Goal: Use online tool/utility: Utilize a website feature to perform a specific function

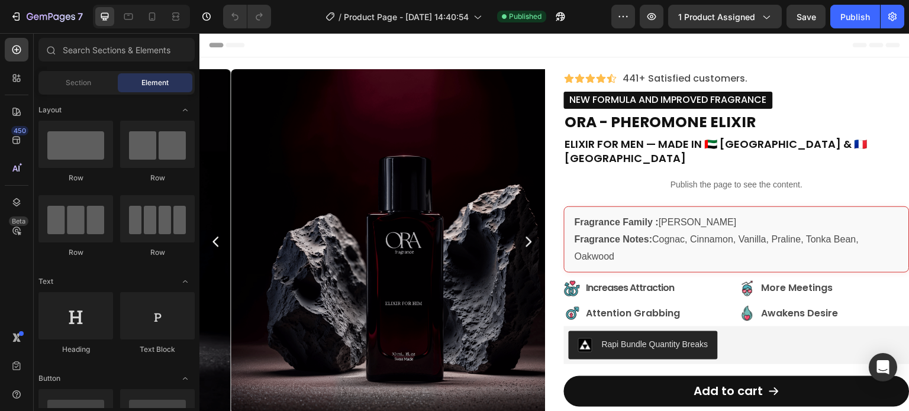
click at [693, 179] on p "Publish the page to see the content." at bounding box center [737, 185] width 346 height 12
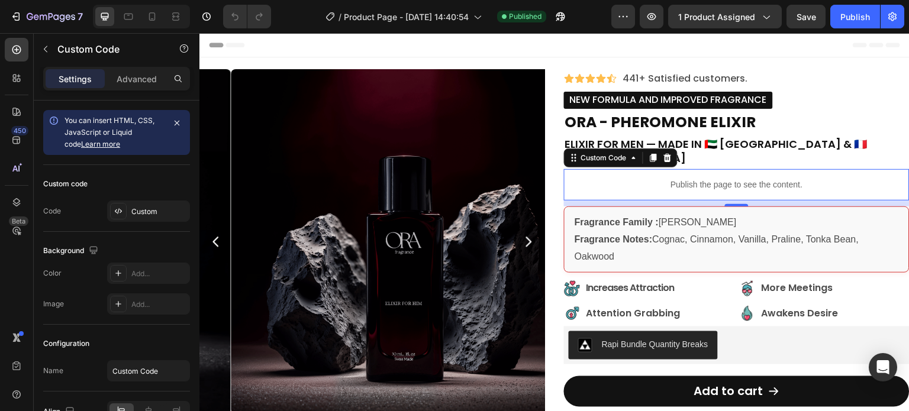
click at [784, 179] on p "Publish the page to see the content." at bounding box center [737, 185] width 346 height 12
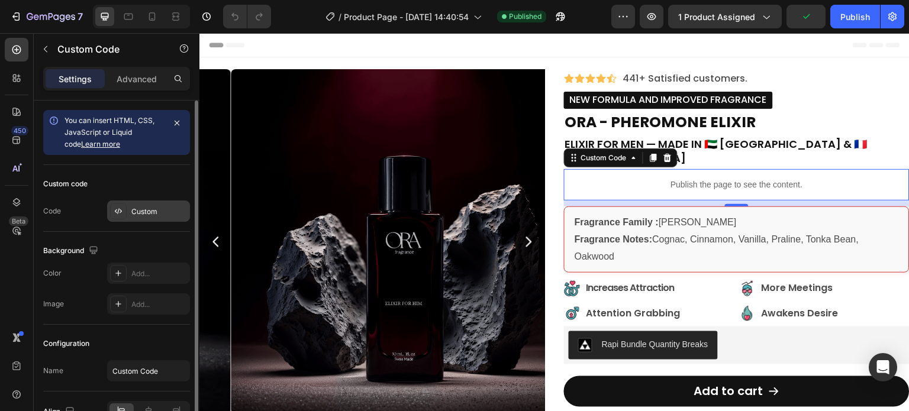
click at [137, 207] on div "Custom" at bounding box center [159, 212] width 56 height 11
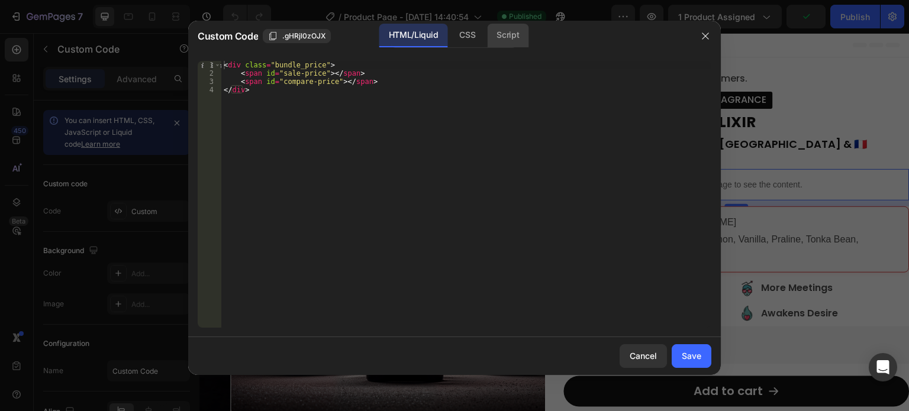
click at [502, 35] on div "Script" at bounding box center [507, 36] width 41 height 24
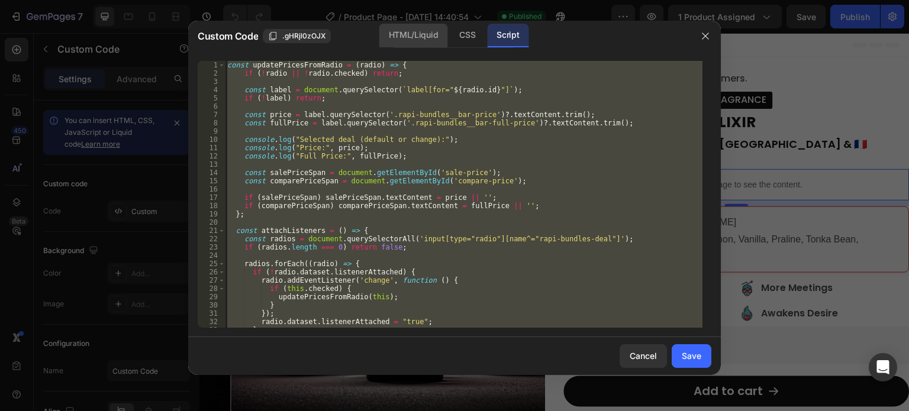
click at [391, 35] on div "HTML/Liquid" at bounding box center [413, 36] width 68 height 24
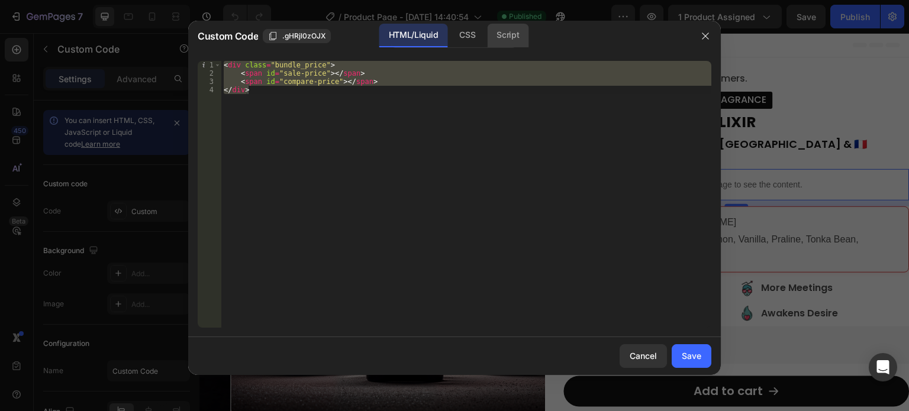
click at [521, 33] on div "Script" at bounding box center [507, 36] width 41 height 24
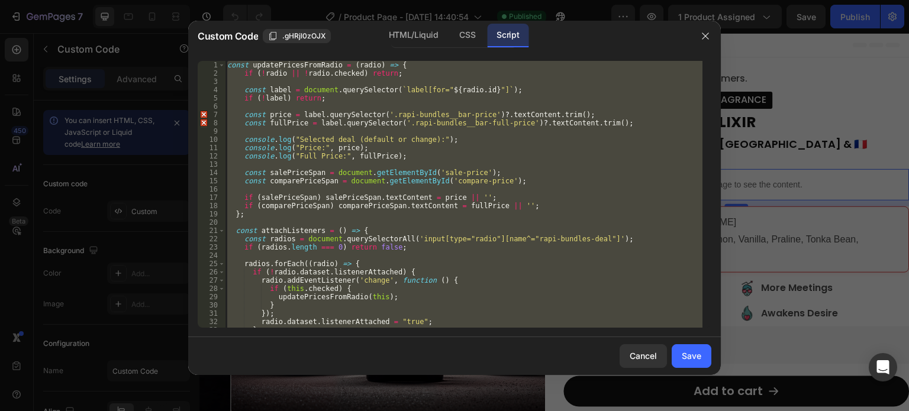
click at [493, 124] on div "const updatePricesFromRadio = ( radio ) => { if ( ! radio || ! radio . checked …" at bounding box center [464, 194] width 478 height 267
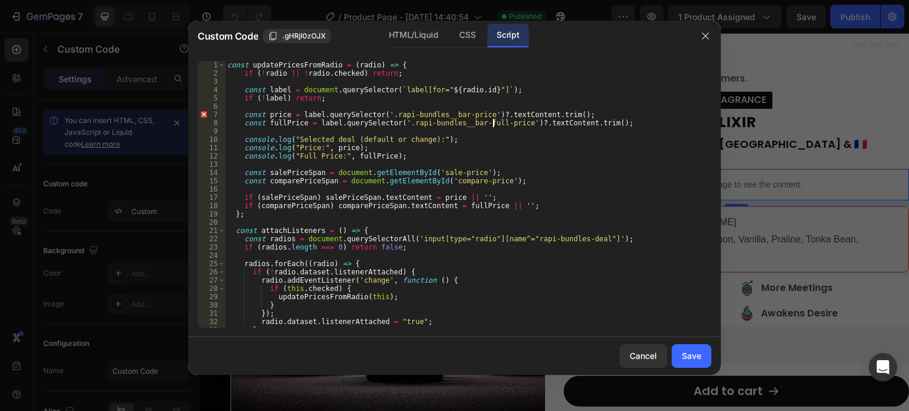
click at [538, 122] on div "const updatePricesFromRadio = ( radio ) => { if ( ! radio || ! radio . checked …" at bounding box center [464, 203] width 478 height 284
type textarea "} }, 500);"
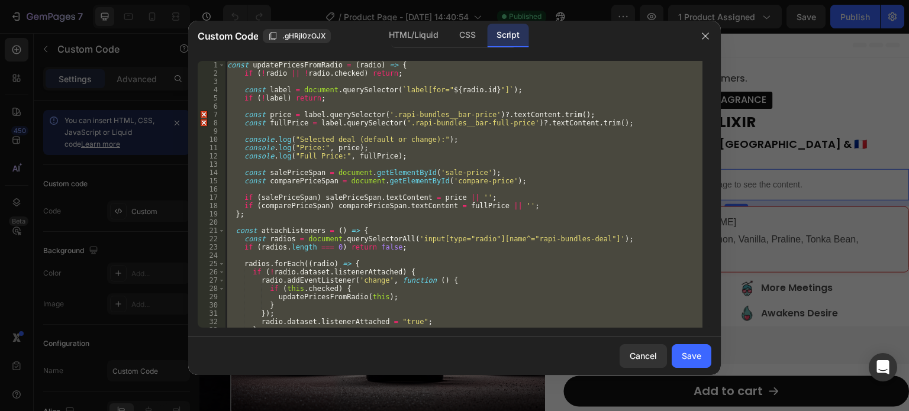
paste textarea
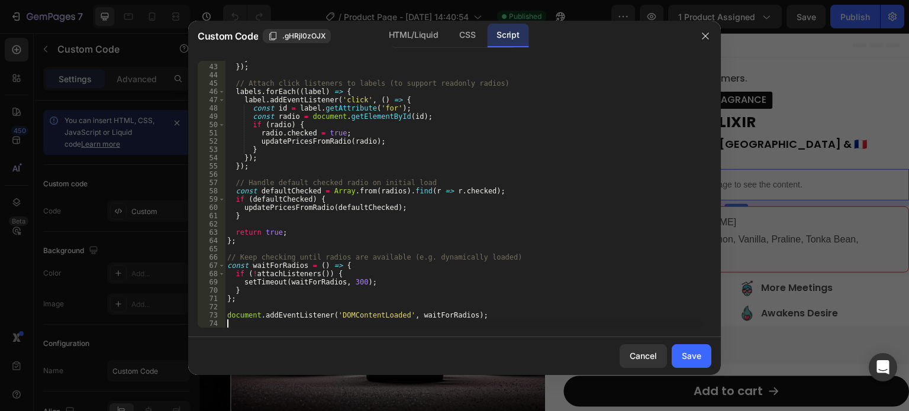
scroll to position [346, 0]
click at [703, 347] on button "Save" at bounding box center [692, 357] width 40 height 24
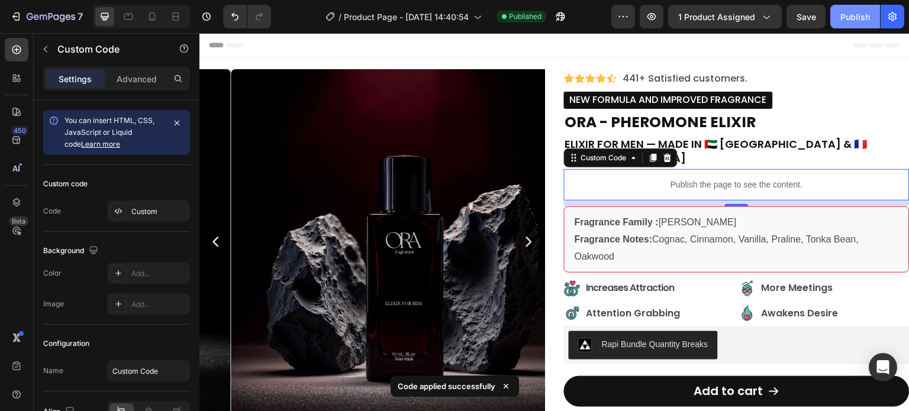
click at [850, 20] on div "Publish" at bounding box center [856, 17] width 30 height 12
